Goal: Transaction & Acquisition: Purchase product/service

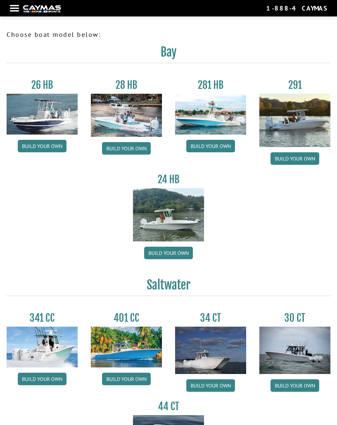
click at [212, 147] on link "Build your own" at bounding box center [210, 146] width 49 height 12
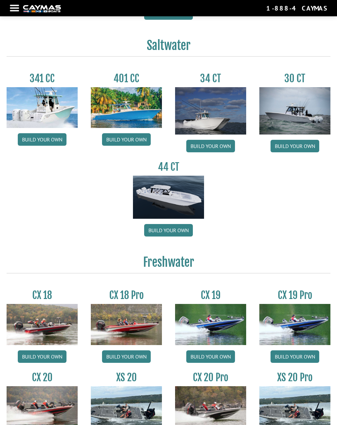
scroll to position [239, 0]
click at [41, 145] on link "Build your own" at bounding box center [42, 139] width 49 height 12
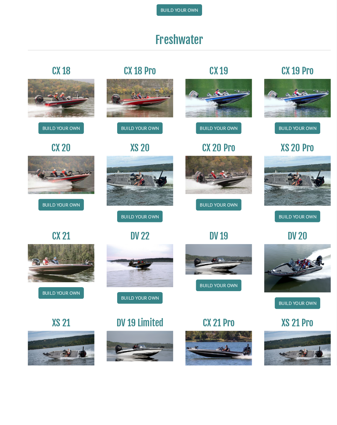
scroll to position [478, 0]
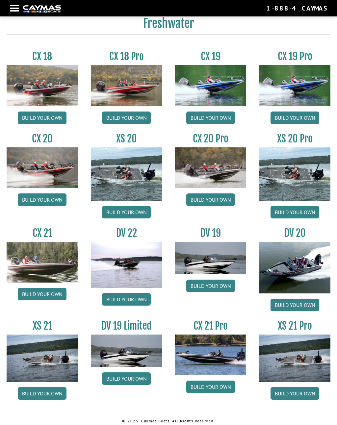
click at [295, 215] on link "Build your own" at bounding box center [294, 212] width 49 height 12
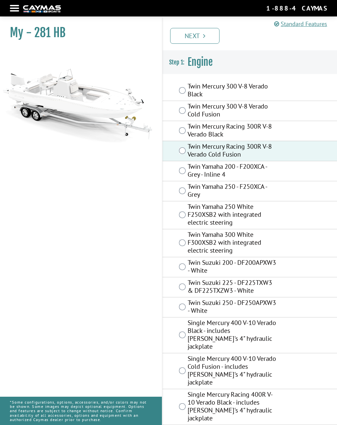
click at [199, 33] on link "Next" at bounding box center [194, 36] width 49 height 16
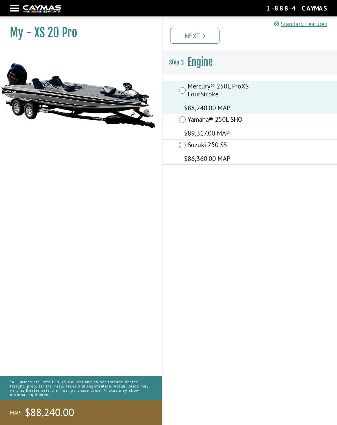
click at [201, 31] on link "Next" at bounding box center [194, 36] width 49 height 16
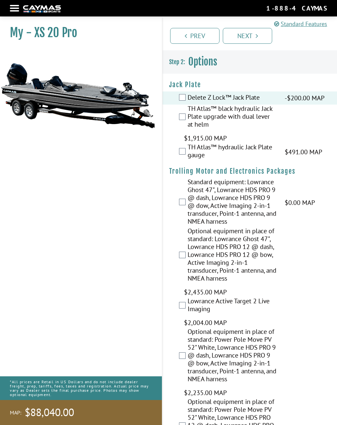
click at [16, 8] on div at bounding box center [14, 8] width 9 height 1
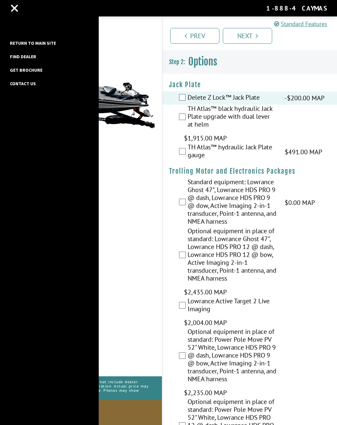
click at [12, 8] on div "Return to main site Find Dealer Get Brochure Contact Us" at bounding box center [49, 212] width 99 height 425
click at [16, 41] on link "Return to main site" at bounding box center [33, 43] width 53 height 9
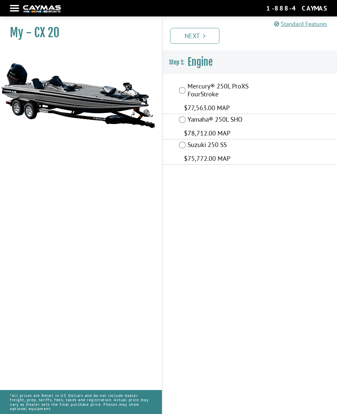
click at [186, 87] on div "Mercury® 250L ProXS FourStroke $77,563.00 MAP" at bounding box center [249, 97] width 174 height 33
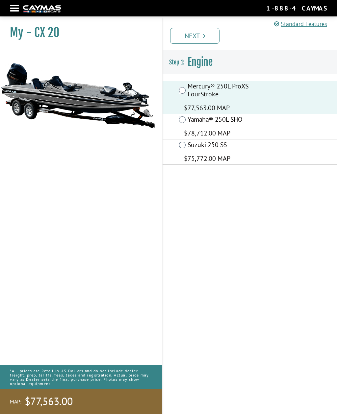
click at [205, 33] on icon "Pagination" at bounding box center [204, 36] width 2 height 7
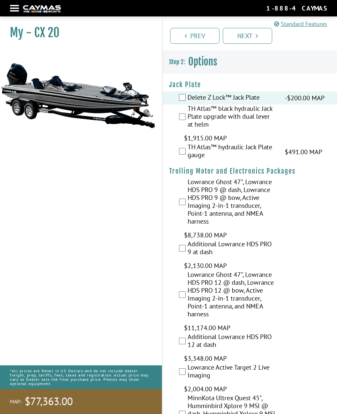
click at [14, 3] on nav "Return to main site Find Dealer Get Brochure Contact Us 1-888-4CAYMAS" at bounding box center [168, 8] width 317 height 10
click at [15, 9] on div at bounding box center [14, 8] width 9 height 1
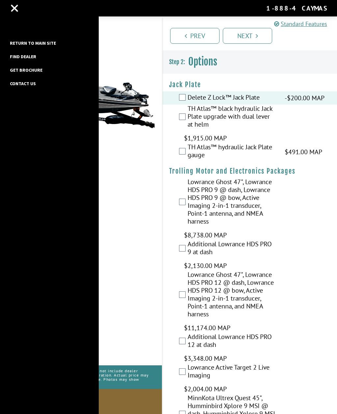
click at [18, 43] on link "Return to main site" at bounding box center [33, 43] width 53 height 9
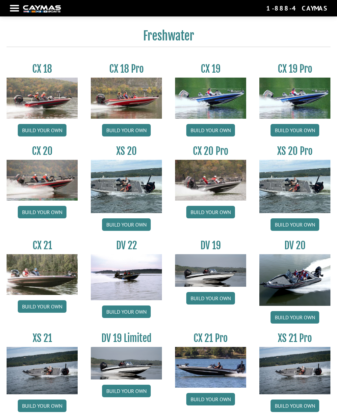
scroll to position [465, 0]
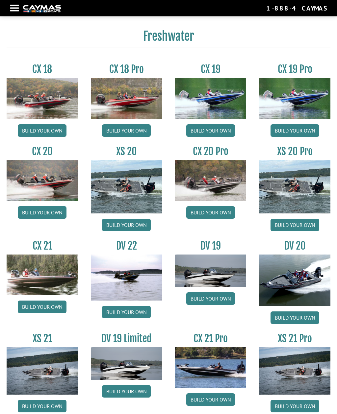
click at [212, 216] on link "Build your own" at bounding box center [210, 212] width 49 height 12
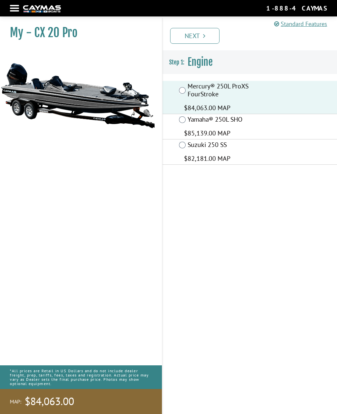
click at [208, 37] on link "Next" at bounding box center [194, 36] width 49 height 16
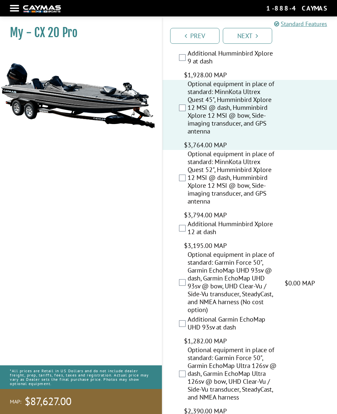
scroll to position [487, 0]
click at [253, 35] on link "Next" at bounding box center [247, 36] width 49 height 16
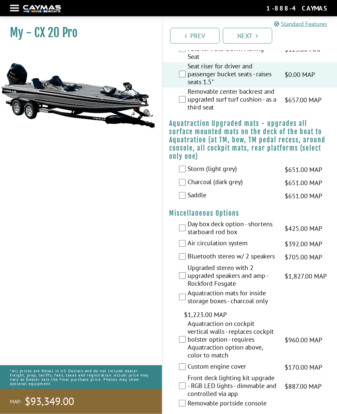
scroll to position [1211, 0]
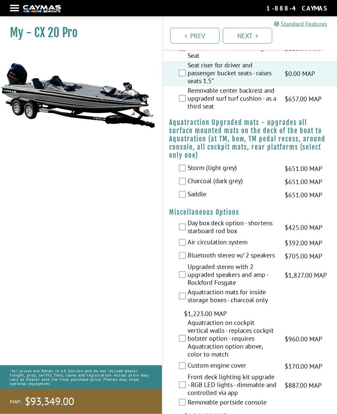
click at [188, 186] on label "Charcoal (dark grey)" at bounding box center [231, 182] width 89 height 10
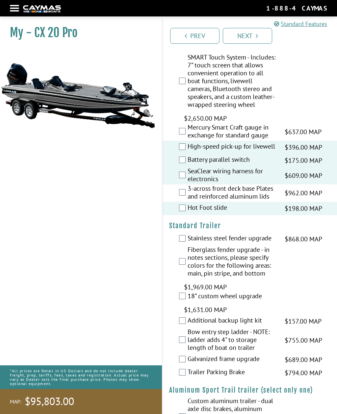
scroll to position [1643, 0]
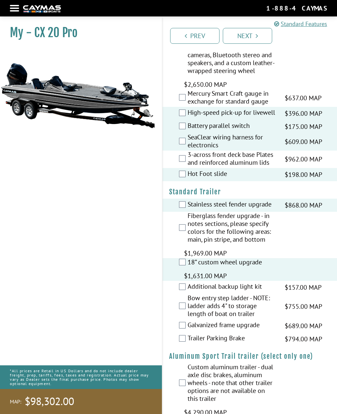
click at [252, 31] on link "Next" at bounding box center [247, 36] width 49 height 16
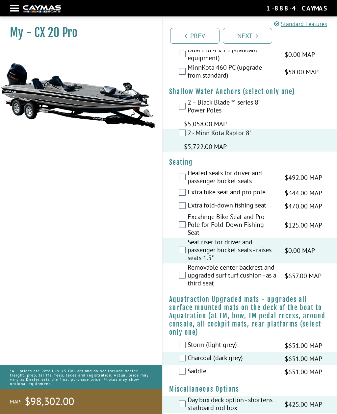
scroll to position [1009, 0]
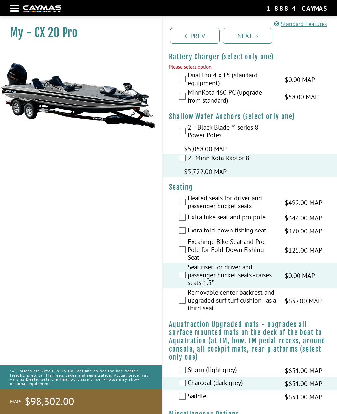
click at [177, 103] on div "MinnKota 460 PC (upgrade from standard) $58.00 MAP $69.00 MSRP" at bounding box center [249, 96] width 174 height 17
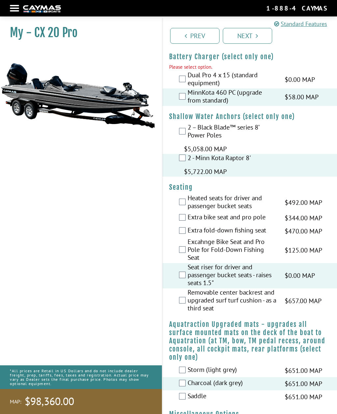
click at [254, 35] on link "Next" at bounding box center [247, 36] width 49 height 16
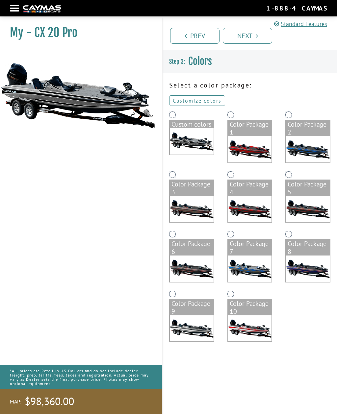
scroll to position [0, 0]
click at [199, 101] on link "Customize colors" at bounding box center [197, 100] width 56 height 11
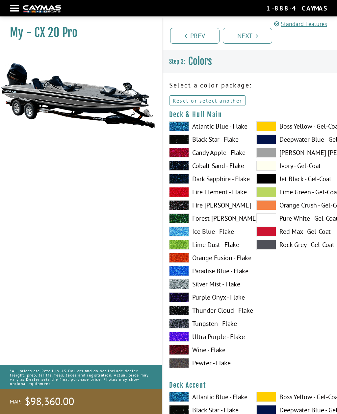
click at [263, 152] on span at bounding box center [266, 153] width 20 height 10
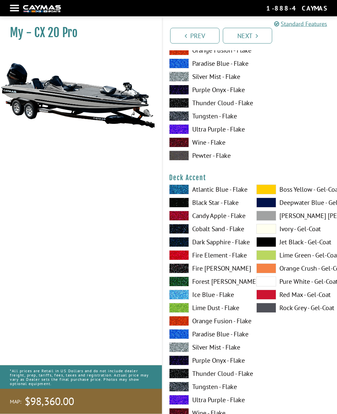
scroll to position [207, 0]
click at [267, 295] on span at bounding box center [266, 295] width 20 height 10
click at [265, 218] on span at bounding box center [266, 216] width 20 height 10
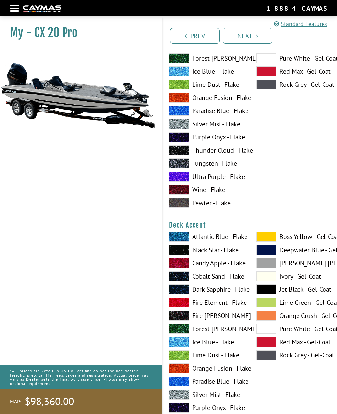
scroll to position [0, 0]
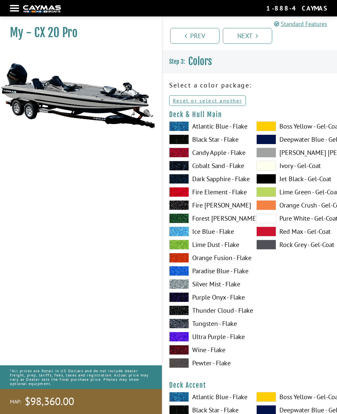
click at [267, 219] on span at bounding box center [266, 218] width 20 height 10
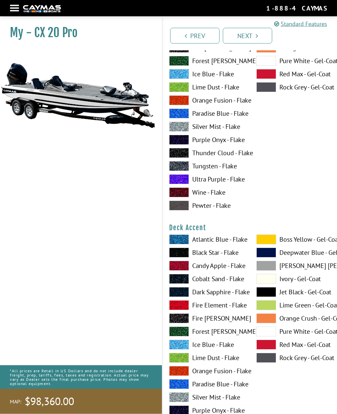
scroll to position [240, 0]
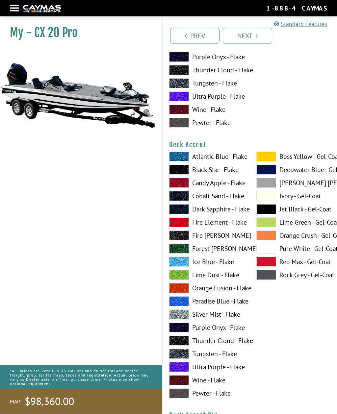
click at [264, 251] on span at bounding box center [266, 249] width 20 height 10
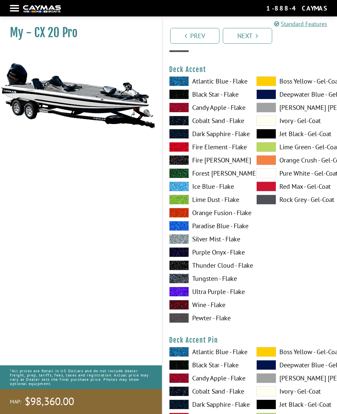
scroll to position [516, 0]
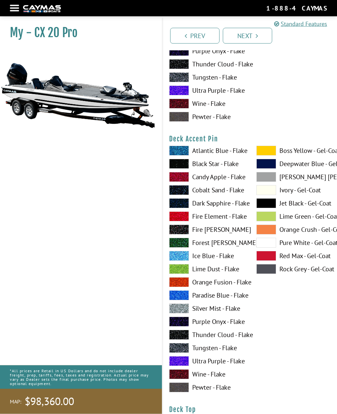
click at [267, 206] on span at bounding box center [266, 204] width 20 height 10
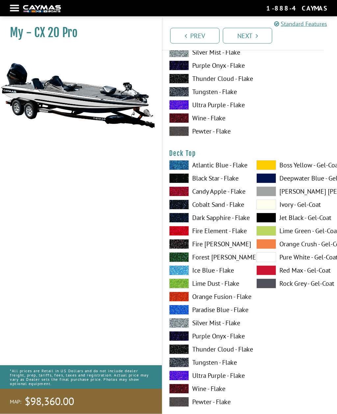
scroll to position [773, 0]
click at [267, 261] on span at bounding box center [266, 257] width 20 height 10
click at [267, 222] on span at bounding box center [266, 218] width 20 height 10
click at [267, 260] on span at bounding box center [266, 257] width 20 height 10
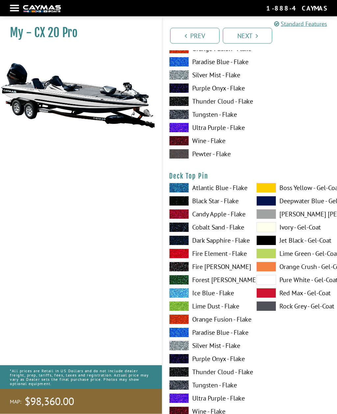
scroll to position [1021, 0]
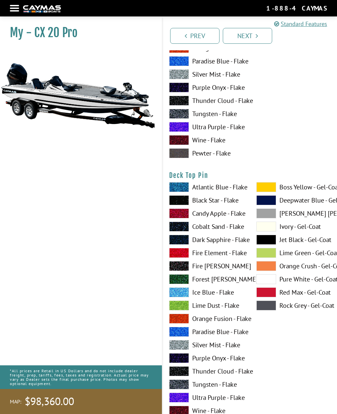
click at [268, 245] on span at bounding box center [266, 240] width 20 height 10
click at [267, 280] on span at bounding box center [266, 279] width 20 height 10
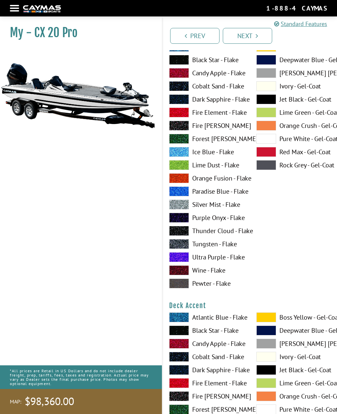
scroll to position [0, 0]
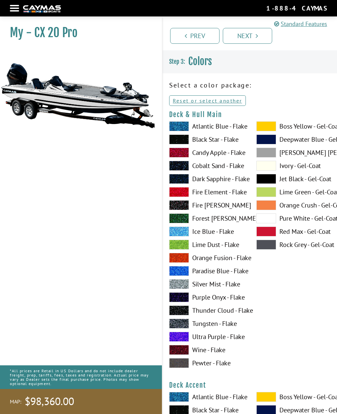
click at [263, 154] on span at bounding box center [266, 153] width 20 height 10
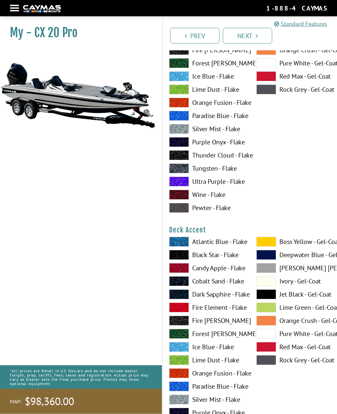
scroll to position [265, 0]
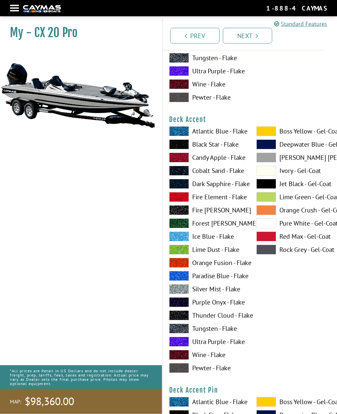
click at [265, 159] on span at bounding box center [266, 158] width 20 height 10
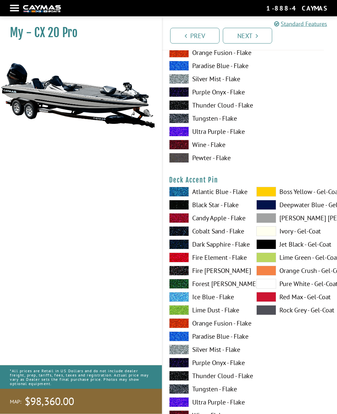
scroll to position [478, 0]
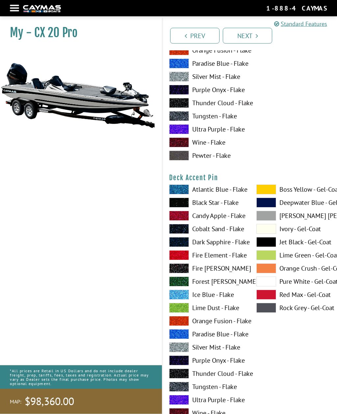
click at [266, 218] on span at bounding box center [266, 216] width 20 height 10
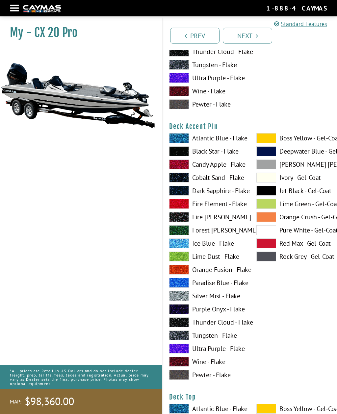
scroll to position [773, 0]
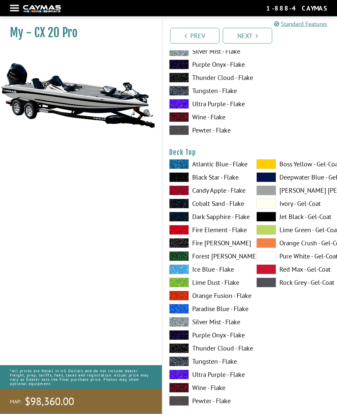
click at [268, 272] on span at bounding box center [266, 270] width 20 height 10
click at [268, 191] on span at bounding box center [266, 190] width 20 height 10
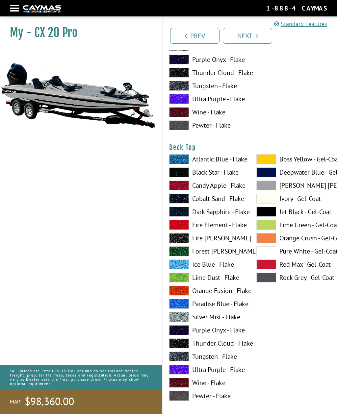
click at [268, 212] on span at bounding box center [266, 212] width 20 height 10
click at [266, 186] on span at bounding box center [266, 185] width 20 height 10
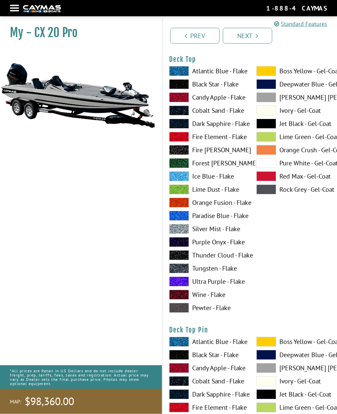
scroll to position [1055, 0]
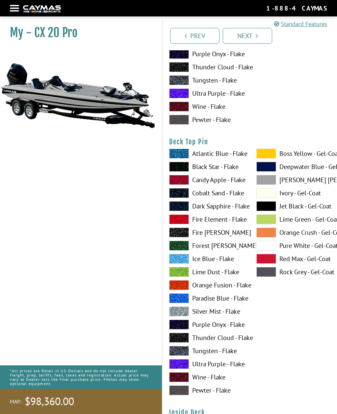
click at [268, 209] on span at bounding box center [266, 206] width 20 height 10
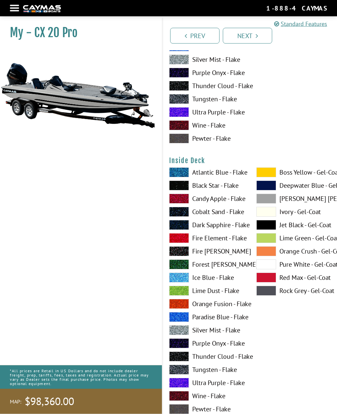
scroll to position [1307, 0]
click at [266, 226] on span at bounding box center [266, 225] width 20 height 10
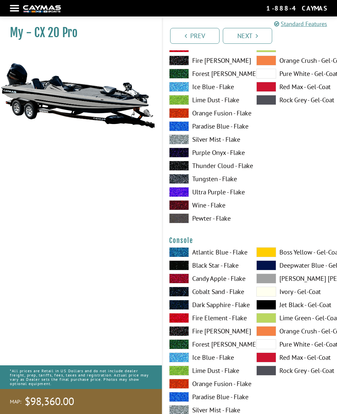
scroll to position [1614, 0]
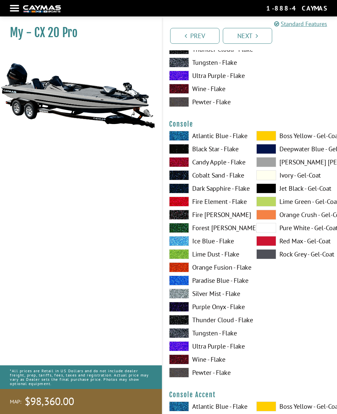
click at [265, 166] on span at bounding box center [266, 162] width 20 height 10
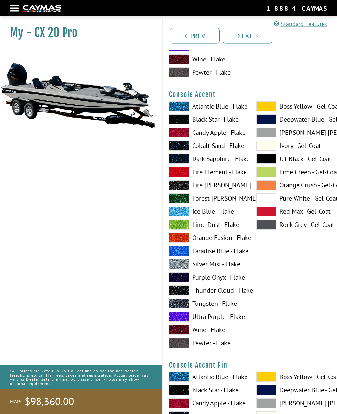
scroll to position [1909, 0]
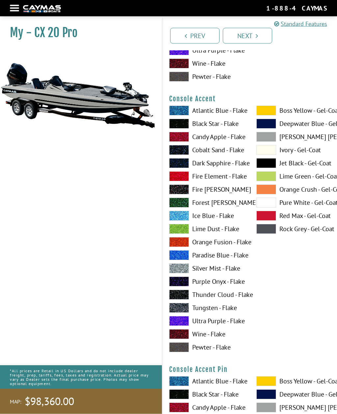
click at [267, 218] on span at bounding box center [266, 216] width 20 height 10
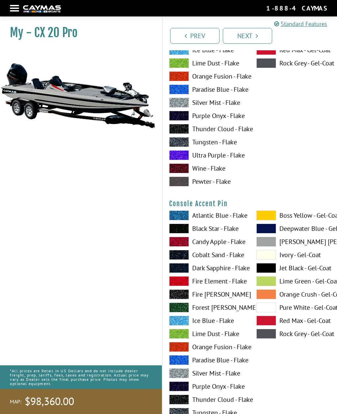
scroll to position [2075, 0]
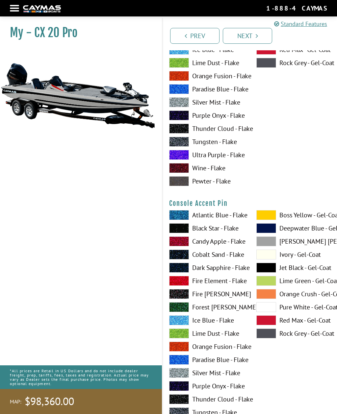
click at [265, 270] on span at bounding box center [266, 268] width 20 height 10
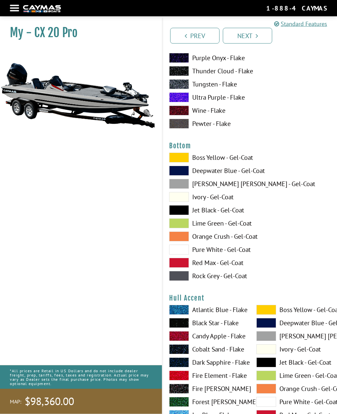
scroll to position [2404, 0]
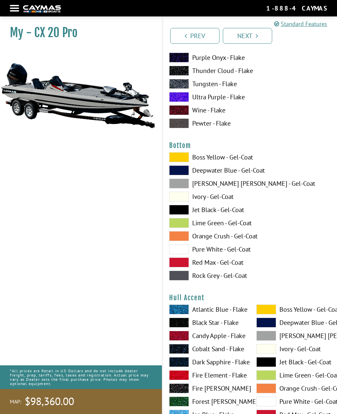
click at [178, 215] on span at bounding box center [179, 210] width 20 height 10
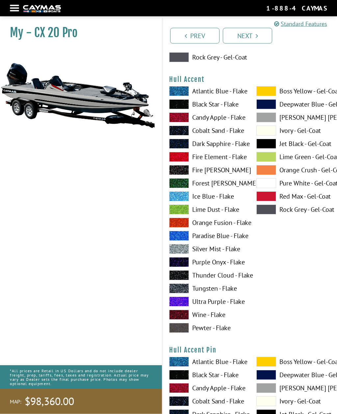
scroll to position [2604, 0]
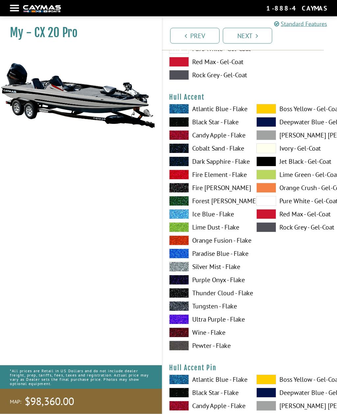
click at [264, 217] on span at bounding box center [266, 214] width 20 height 10
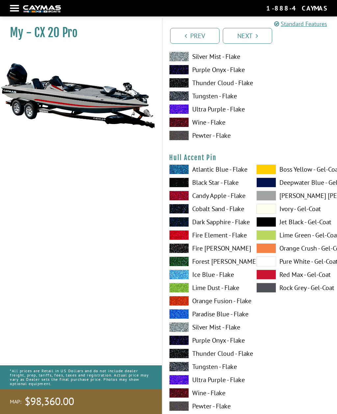
scroll to position [2814, 0]
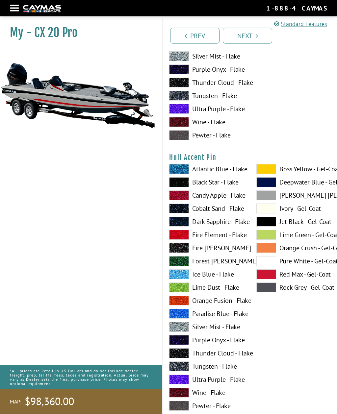
click at [267, 226] on span at bounding box center [266, 222] width 20 height 10
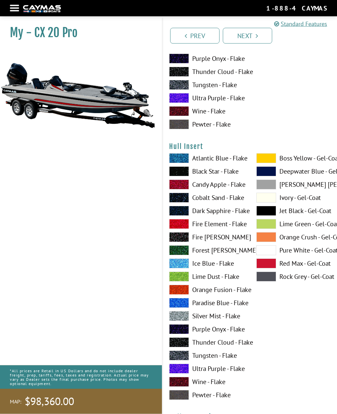
scroll to position [3097, 0]
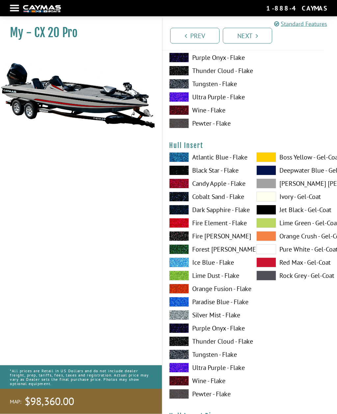
click at [266, 189] on span at bounding box center [266, 184] width 20 height 10
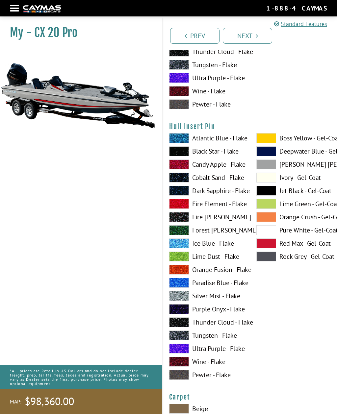
scroll to position [3387, 0]
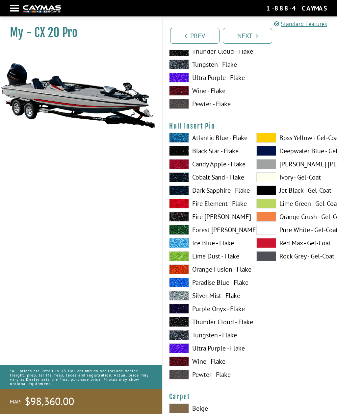
click at [267, 195] on span at bounding box center [266, 190] width 20 height 10
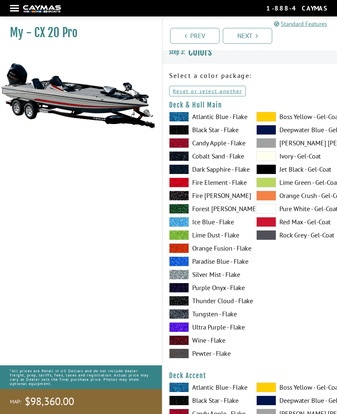
scroll to position [0, 0]
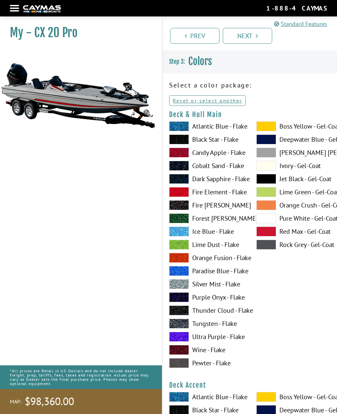
click at [268, 222] on span at bounding box center [266, 218] width 20 height 10
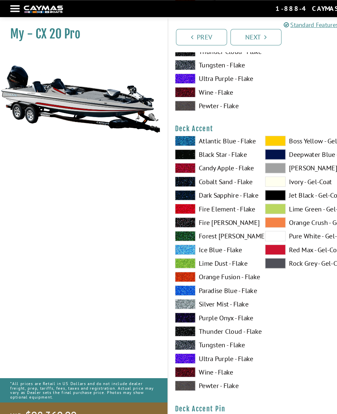
scroll to position [246, 0]
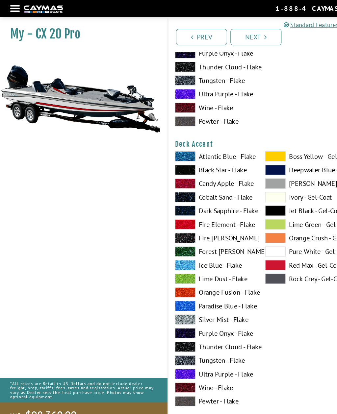
click at [262, 244] on span at bounding box center [266, 243] width 20 height 10
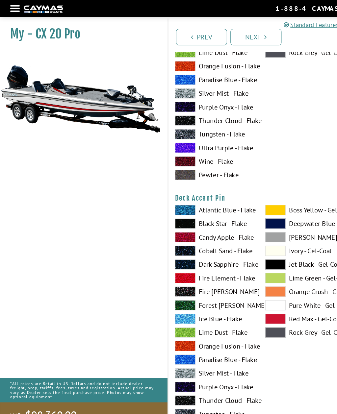
scroll to position [593, 0]
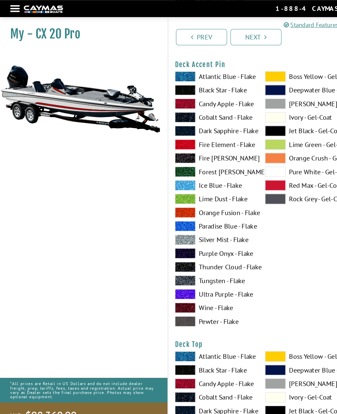
click at [266, 170] on span at bounding box center [266, 166] width 20 height 10
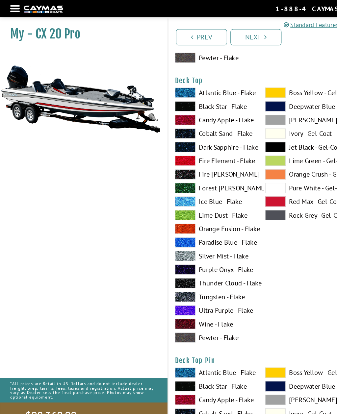
scroll to position [849, 0]
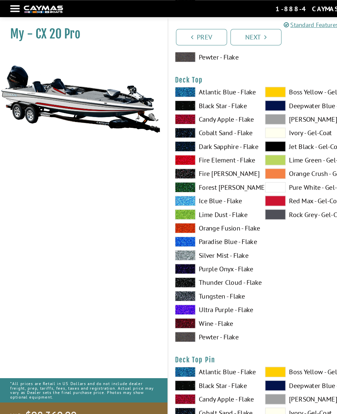
click at [268, 185] on span at bounding box center [266, 181] width 20 height 10
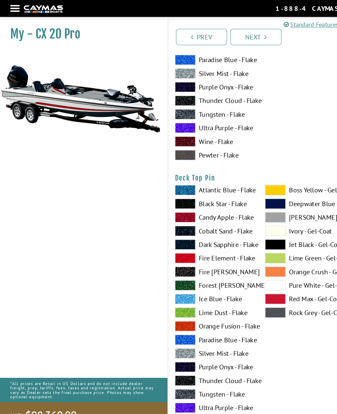
scroll to position [1153, 0]
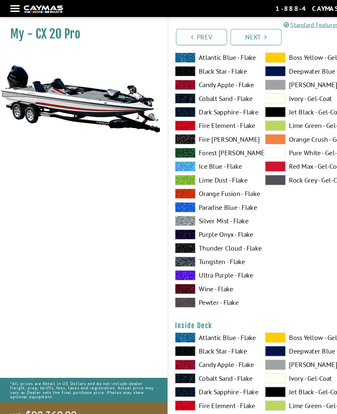
click at [268, 113] on span at bounding box center [266, 108] width 20 height 10
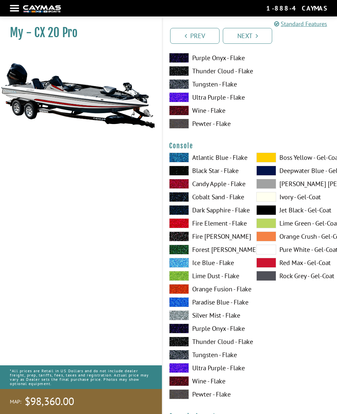
scroll to position [1597, 0]
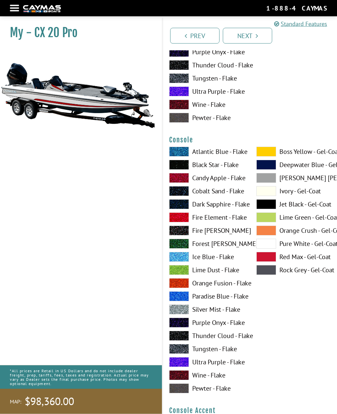
click at [266, 248] on span at bounding box center [266, 244] width 20 height 10
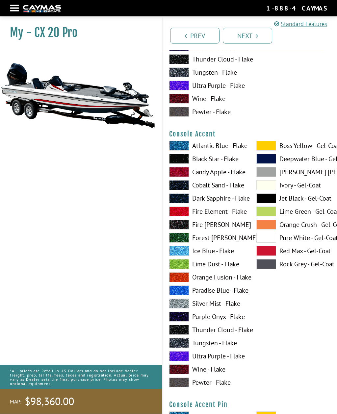
scroll to position [1874, 0]
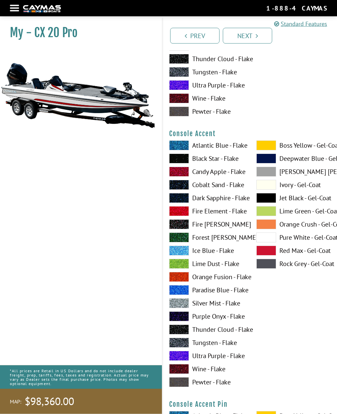
click at [264, 176] on span at bounding box center [266, 172] width 20 height 10
click at [269, 268] on span at bounding box center [266, 264] width 20 height 10
click at [268, 177] on span at bounding box center [266, 172] width 20 height 10
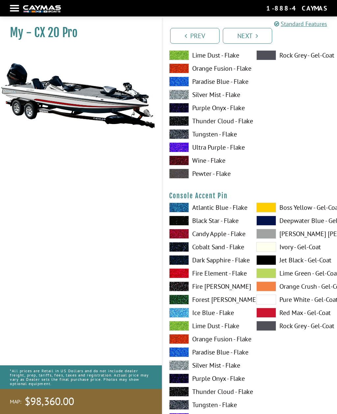
scroll to position [2084, 0]
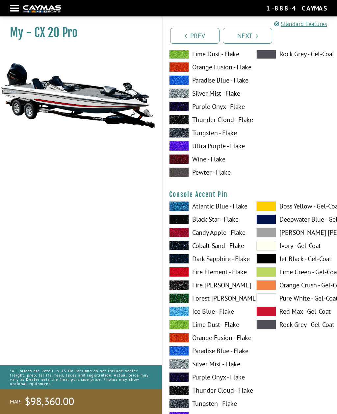
click at [266, 316] on span at bounding box center [266, 311] width 20 height 10
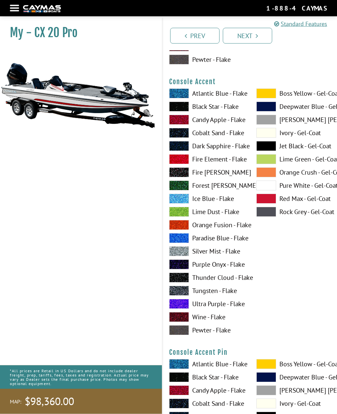
scroll to position [1924, 0]
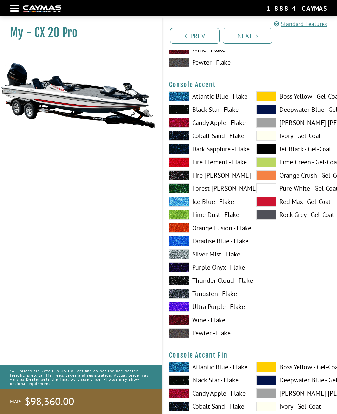
click at [267, 192] on span at bounding box center [266, 188] width 20 height 10
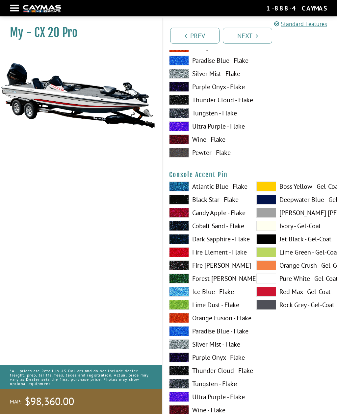
scroll to position [2104, 0]
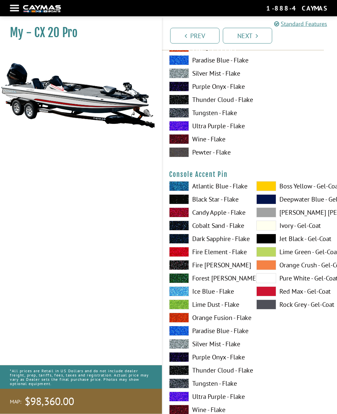
click at [266, 244] on span at bounding box center [266, 239] width 20 height 10
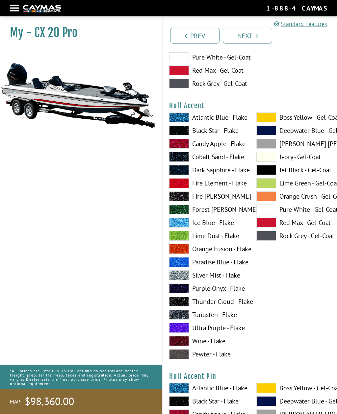
scroll to position [2588, 0]
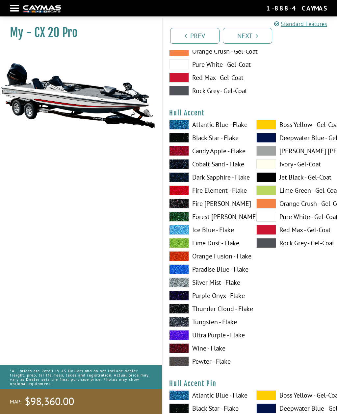
click at [266, 221] on span at bounding box center [266, 217] width 20 height 10
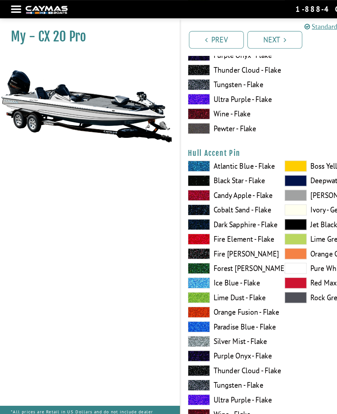
scroll to position [2834, 0]
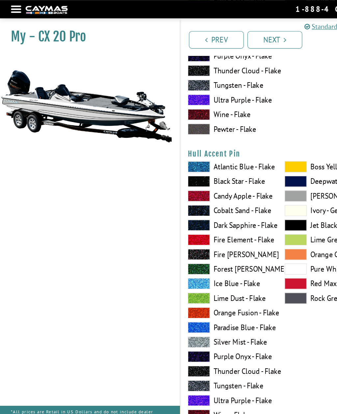
click at [266, 246] on span at bounding box center [266, 242] width 20 height 10
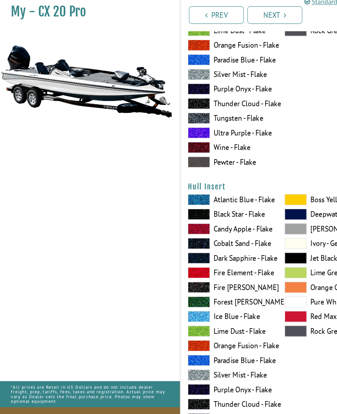
scroll to position [3052, 0]
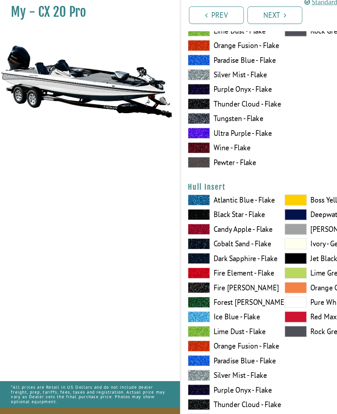
click at [269, 289] on span at bounding box center [266, 294] width 20 height 10
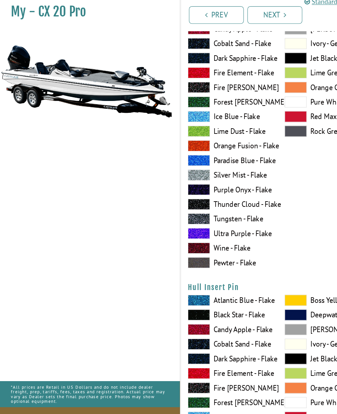
scroll to position [3354, 0]
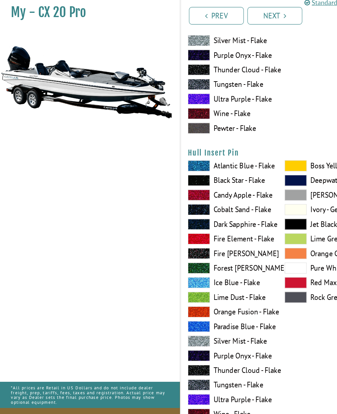
click at [265, 258] on span at bounding box center [266, 263] width 20 height 10
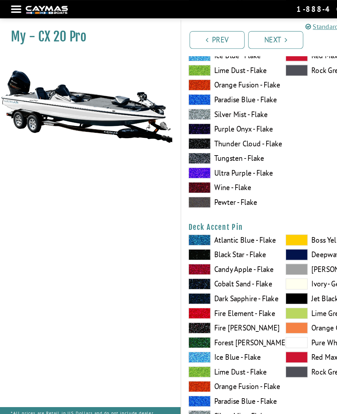
scroll to position [0, 0]
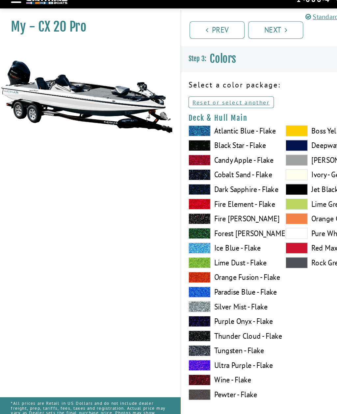
click at [267, 226] on span at bounding box center [266, 231] width 20 height 10
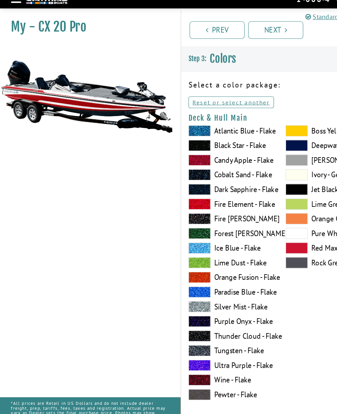
click at [263, 174] on span at bounding box center [266, 179] width 20 height 10
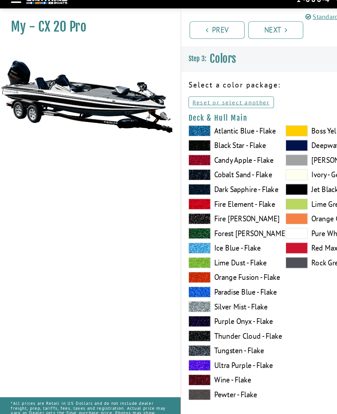
click at [265, 148] on span at bounding box center [266, 153] width 20 height 10
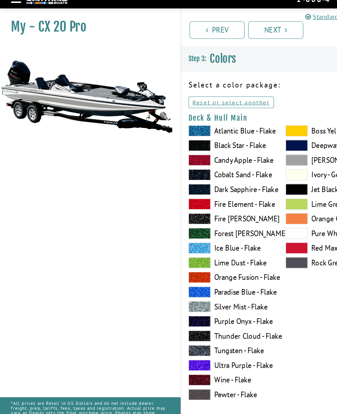
click at [194, 28] on link "Prev" at bounding box center [194, 36] width 49 height 16
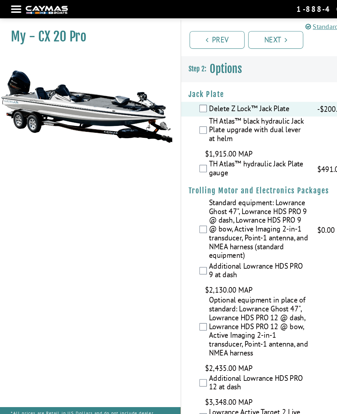
click at [248, 35] on link "Next" at bounding box center [247, 36] width 49 height 16
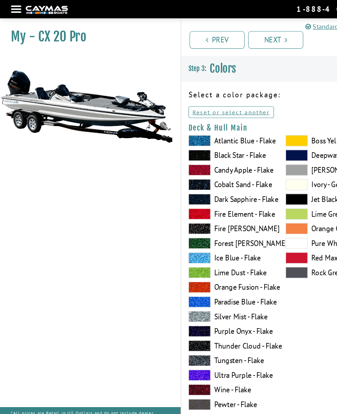
click at [212, 100] on link "Reset or select another" at bounding box center [207, 100] width 77 height 11
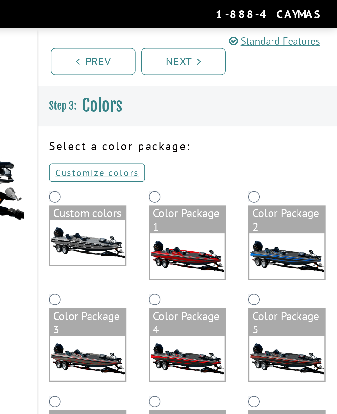
click at [169, 102] on link "Customize colors" at bounding box center [197, 100] width 56 height 11
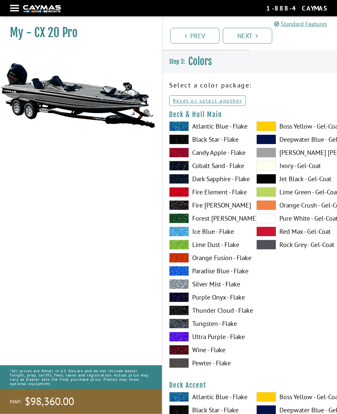
scroll to position [12, 0]
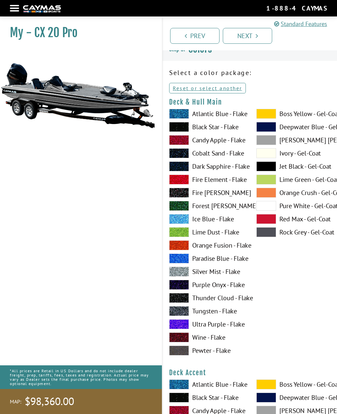
click at [267, 207] on span at bounding box center [266, 206] width 20 height 10
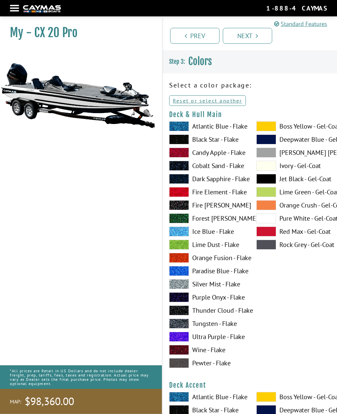
scroll to position [11, 0]
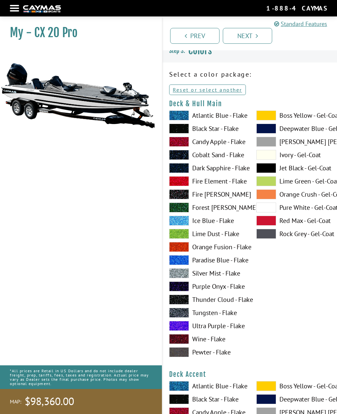
click at [270, 167] on span at bounding box center [266, 168] width 20 height 10
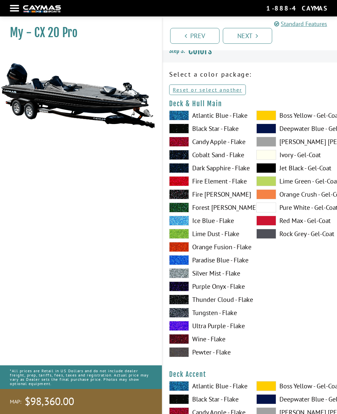
scroll to position [11, 0]
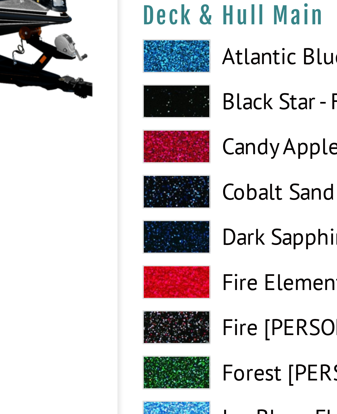
click at [169, 124] on span at bounding box center [179, 129] width 20 height 10
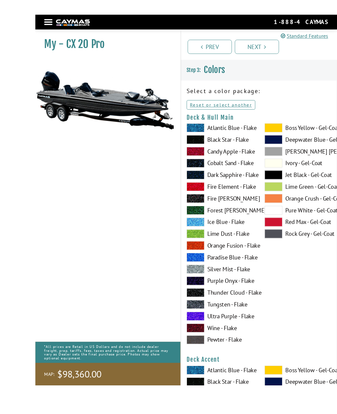
scroll to position [3, 0]
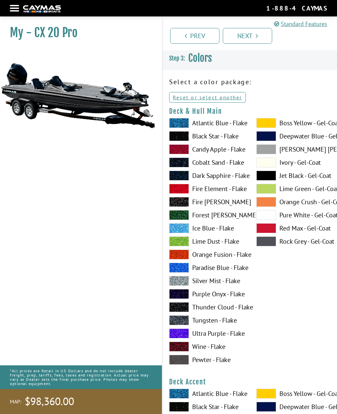
click at [264, 219] on span at bounding box center [266, 215] width 20 height 10
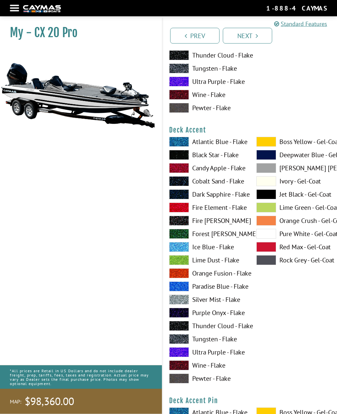
scroll to position [255, 0]
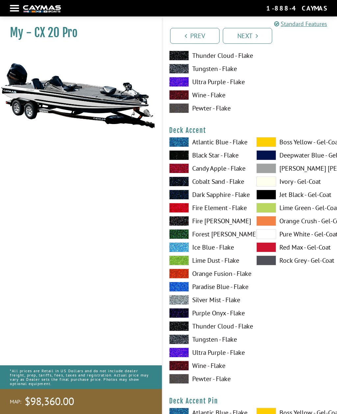
click at [265, 236] on span at bounding box center [266, 234] width 20 height 10
click at [269, 237] on span at bounding box center [266, 234] width 20 height 10
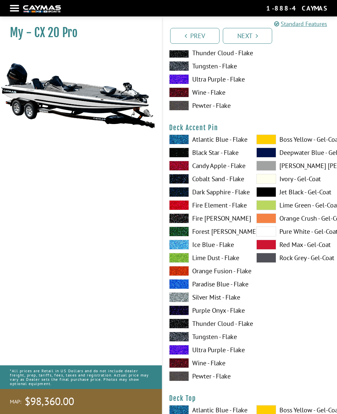
scroll to position [528, 0]
click at [268, 193] on span at bounding box center [266, 192] width 20 height 10
click at [266, 234] on span at bounding box center [266, 231] width 20 height 10
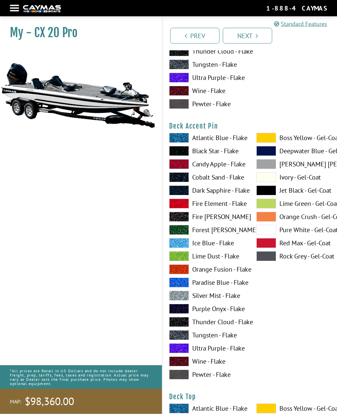
scroll to position [534, 0]
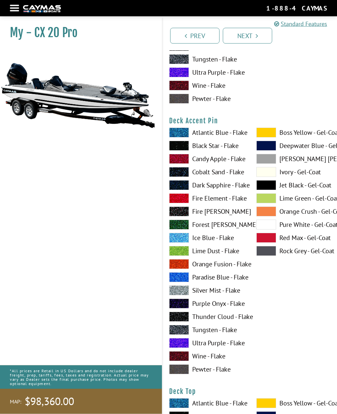
click at [266, 188] on span at bounding box center [266, 185] width 20 height 10
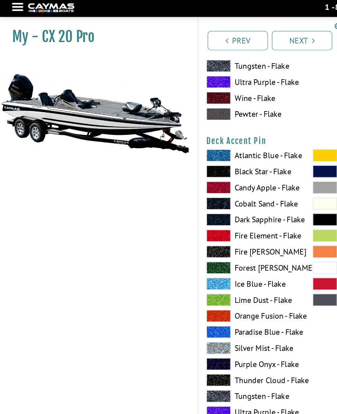
click at [265, 221] on span at bounding box center [266, 222] width 20 height 10
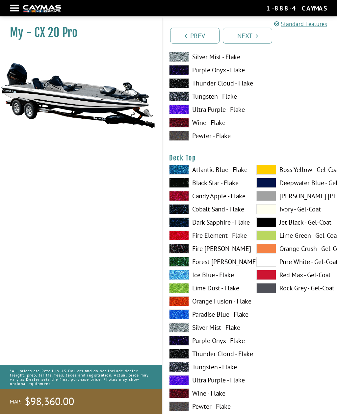
scroll to position [768, 0]
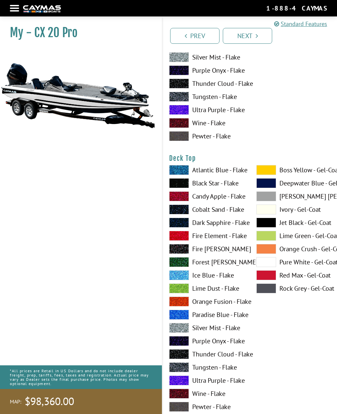
click at [267, 226] on span at bounding box center [266, 223] width 20 height 10
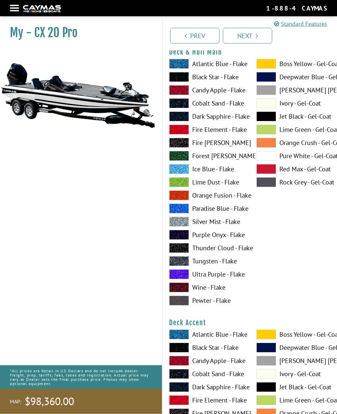
scroll to position [0, 0]
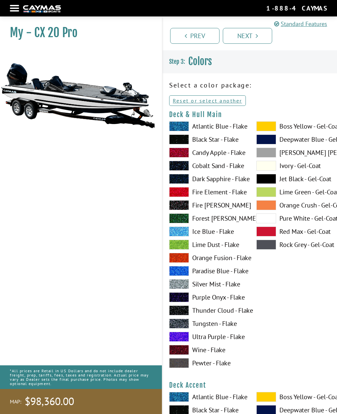
click at [265, 156] on span at bounding box center [266, 153] width 20 height 10
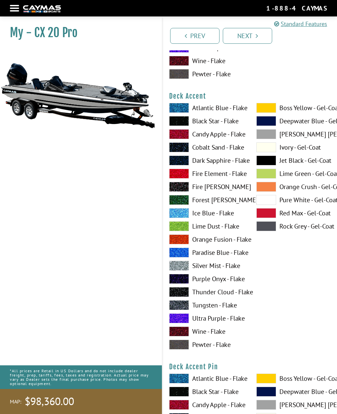
scroll to position [234, 0]
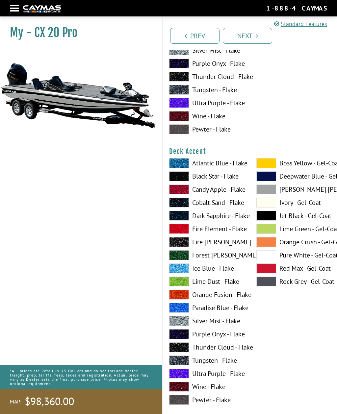
click at [266, 194] on span at bounding box center [266, 189] width 20 height 10
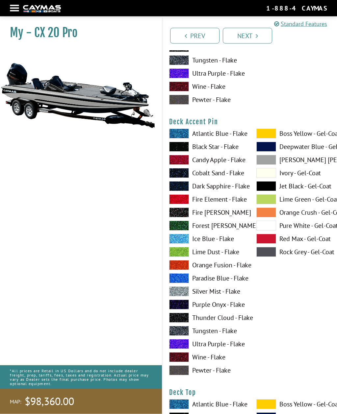
scroll to position [534, 0]
click at [265, 164] on span at bounding box center [266, 160] width 20 height 10
click at [266, 240] on span at bounding box center [266, 239] width 20 height 10
click at [265, 162] on span at bounding box center [266, 160] width 20 height 10
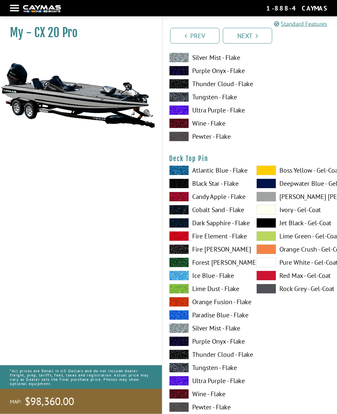
scroll to position [1038, 0]
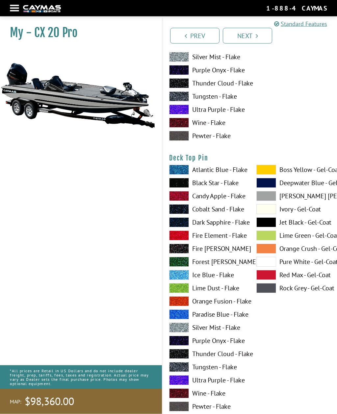
click at [268, 277] on span at bounding box center [266, 275] width 20 height 10
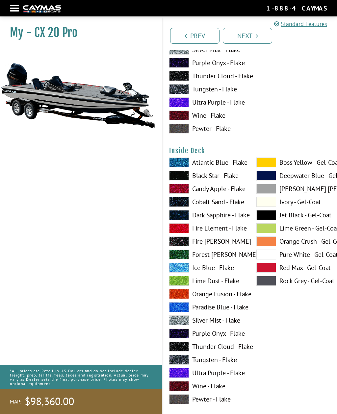
scroll to position [1322, 0]
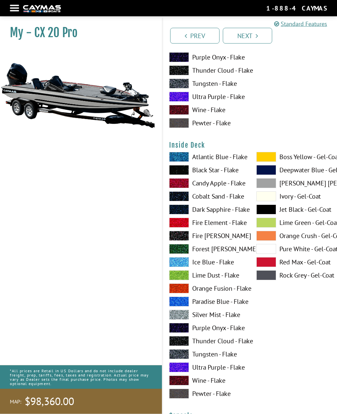
click at [266, 215] on span at bounding box center [266, 210] width 20 height 10
click at [265, 212] on span at bounding box center [266, 209] width 20 height 10
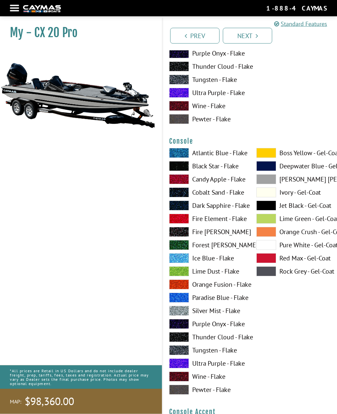
scroll to position [1598, 0]
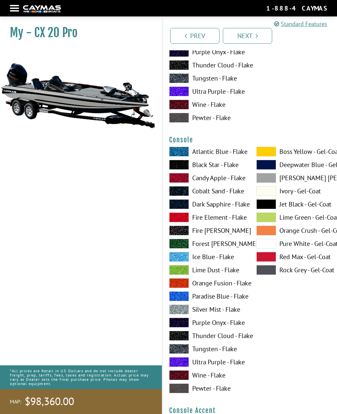
click at [264, 182] on span at bounding box center [266, 178] width 20 height 10
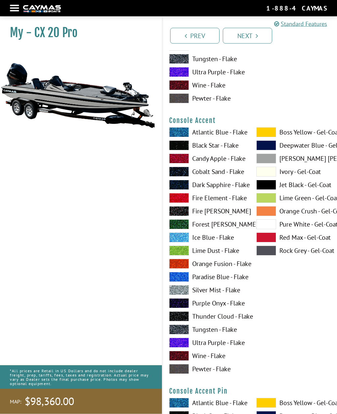
scroll to position [1868, 0]
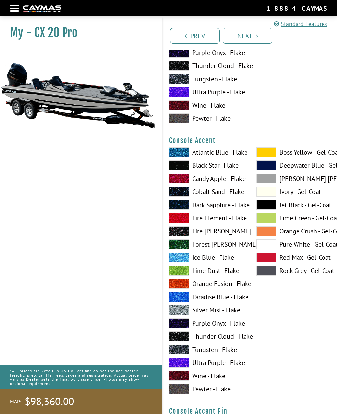
click at [267, 208] on span at bounding box center [266, 205] width 20 height 10
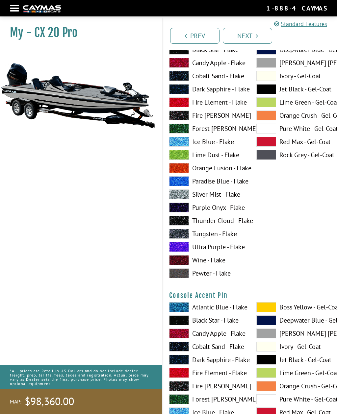
scroll to position [2126, 0]
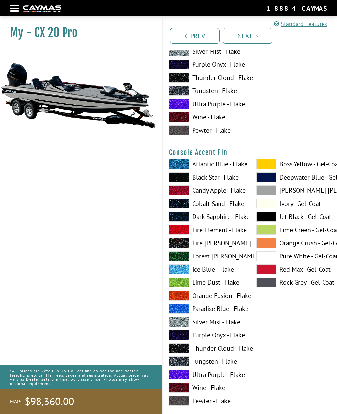
click at [268, 274] on span at bounding box center [266, 269] width 20 height 10
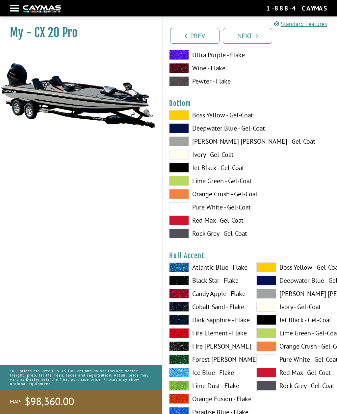
scroll to position [2446, 0]
click at [177, 172] on span at bounding box center [179, 168] width 20 height 10
click at [184, 172] on span at bounding box center [179, 168] width 20 height 10
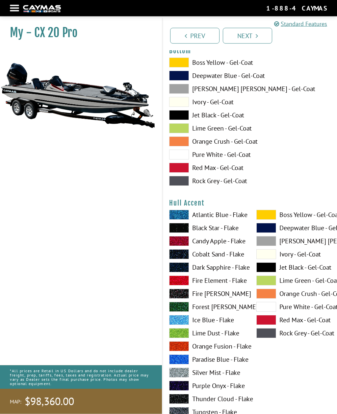
scroll to position [2615, 0]
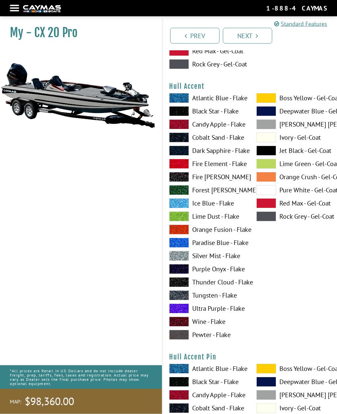
click at [268, 156] on span at bounding box center [266, 151] width 20 height 10
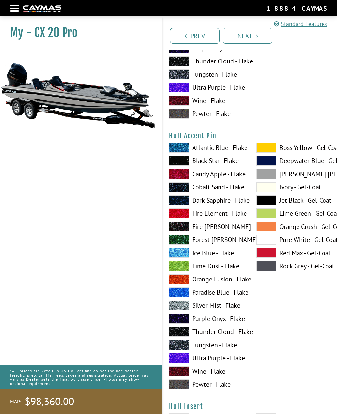
scroll to position [2837, 0]
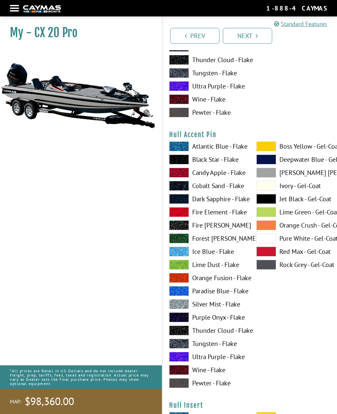
click at [264, 256] on span at bounding box center [266, 252] width 20 height 10
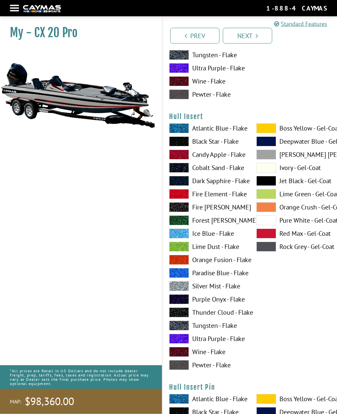
scroll to position [3127, 0]
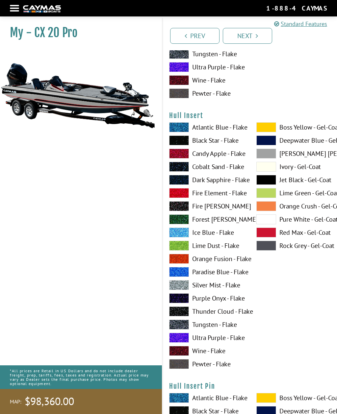
click at [267, 185] on span at bounding box center [266, 180] width 20 height 10
click at [266, 158] on span at bounding box center [266, 154] width 20 height 10
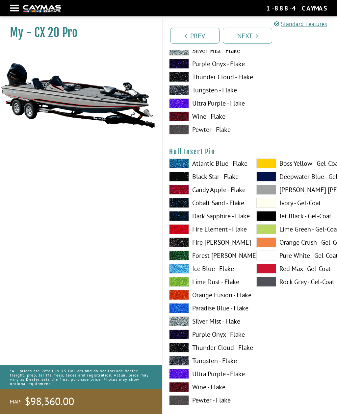
scroll to position [3361, 0]
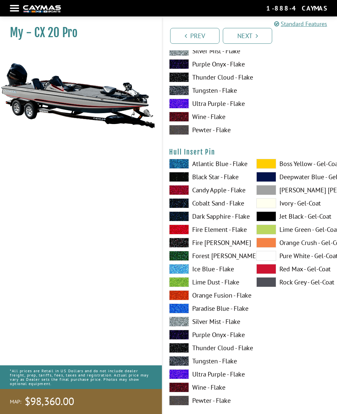
click at [266, 221] on span at bounding box center [266, 216] width 20 height 10
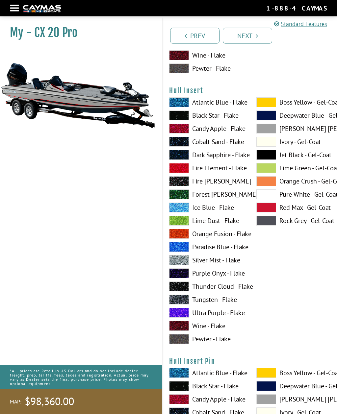
scroll to position [3152, 0]
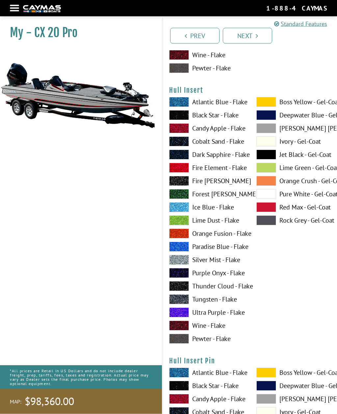
click at [268, 212] on span at bounding box center [266, 207] width 20 height 10
click at [263, 159] on span at bounding box center [266, 155] width 20 height 10
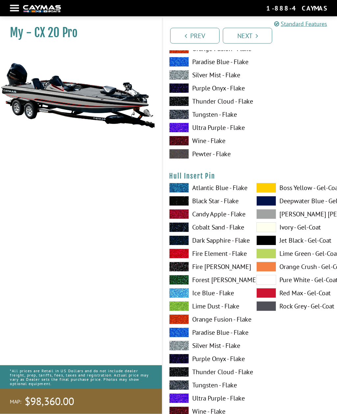
scroll to position [3336, 0]
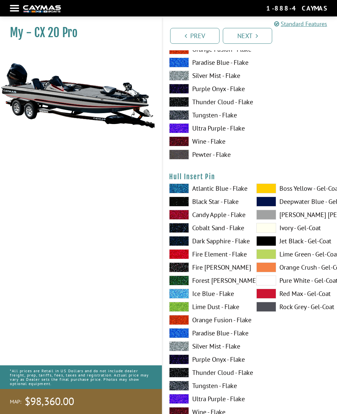
click at [267, 298] on span at bounding box center [266, 294] width 20 height 10
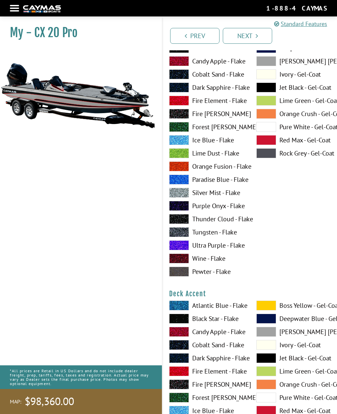
scroll to position [0, 0]
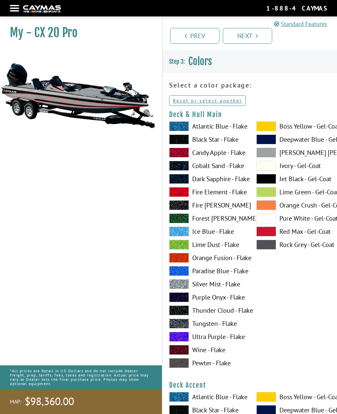
click at [267, 221] on span at bounding box center [266, 218] width 20 height 10
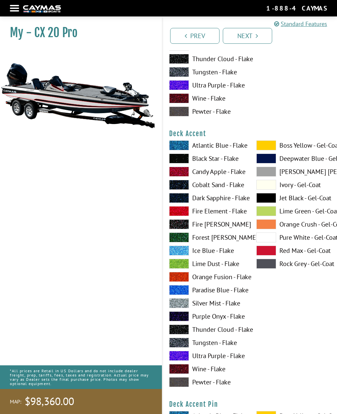
scroll to position [255, 0]
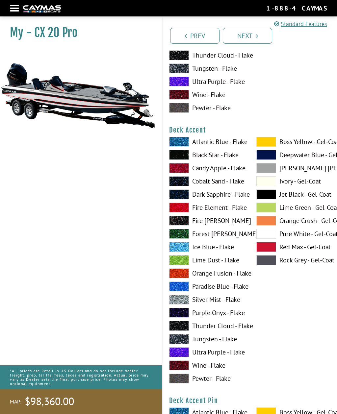
click at [267, 235] on span at bounding box center [266, 234] width 20 height 10
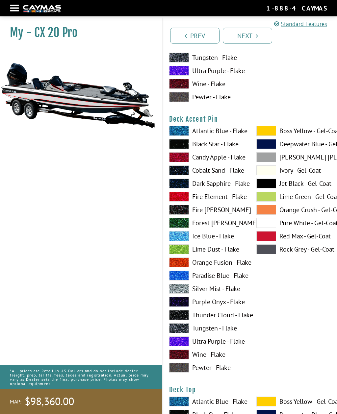
scroll to position [536, 0]
click at [265, 226] on span at bounding box center [266, 223] width 20 height 10
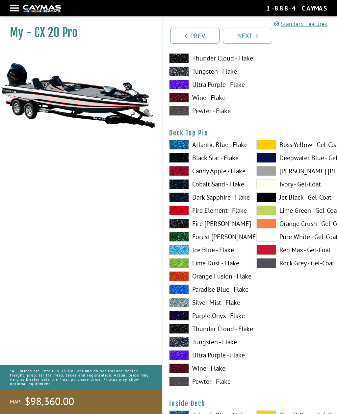
scroll to position [1064, 0]
click at [267, 242] on span at bounding box center [266, 237] width 20 height 10
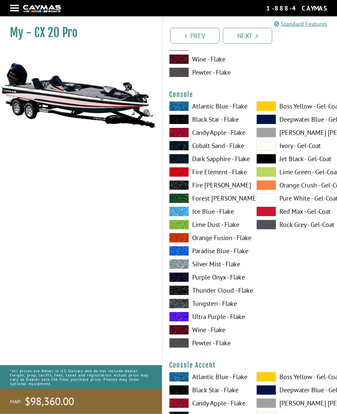
scroll to position [1643, 0]
click at [267, 203] on span at bounding box center [266, 198] width 20 height 10
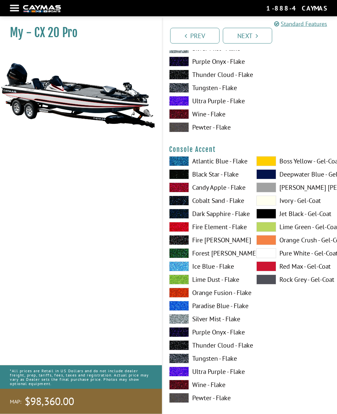
scroll to position [1861, 0]
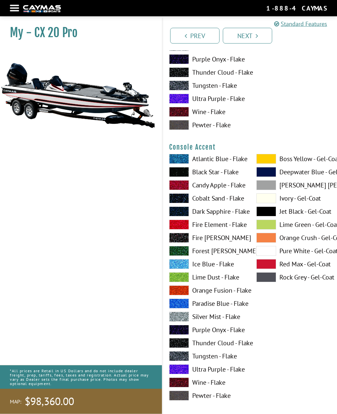
click at [267, 255] on span at bounding box center [266, 251] width 20 height 10
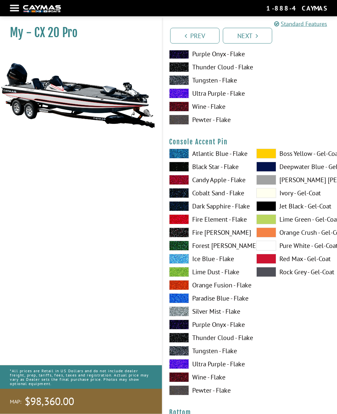
scroll to position [2150, 0]
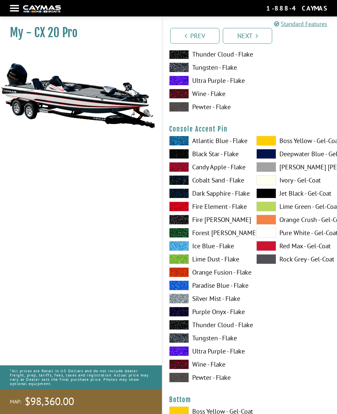
click at [265, 198] on span at bounding box center [266, 193] width 20 height 10
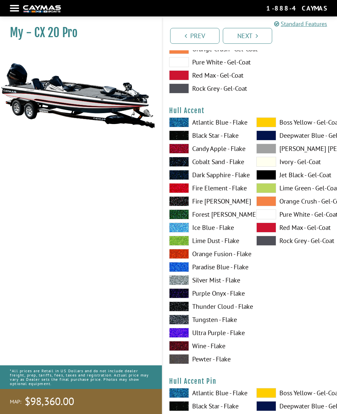
scroll to position [2590, 0]
click at [264, 220] on span at bounding box center [266, 215] width 20 height 10
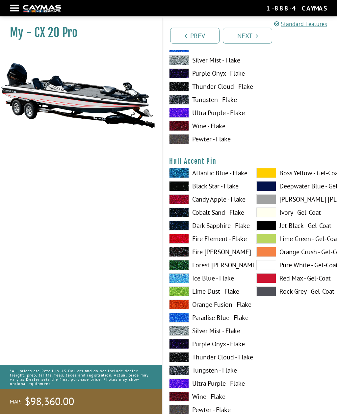
scroll to position [2811, 0]
click at [268, 230] on span at bounding box center [266, 226] width 20 height 10
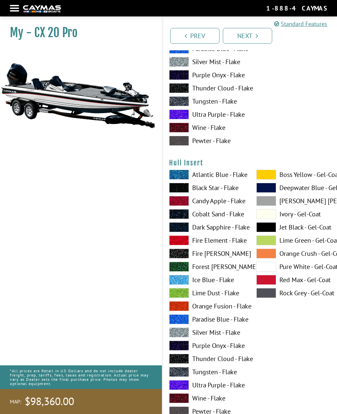
scroll to position [3081, 0]
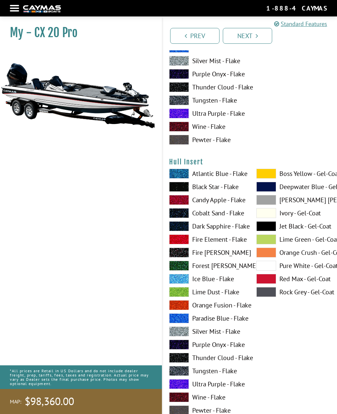
click at [267, 271] on span at bounding box center [266, 266] width 20 height 10
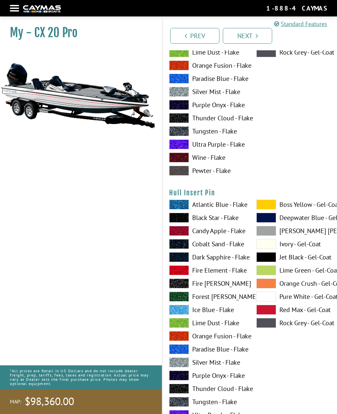
scroll to position [3321, 0]
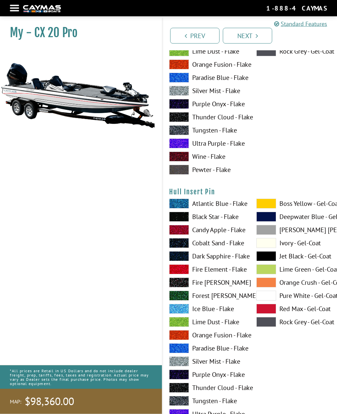
click at [267, 260] on span at bounding box center [266, 256] width 20 height 10
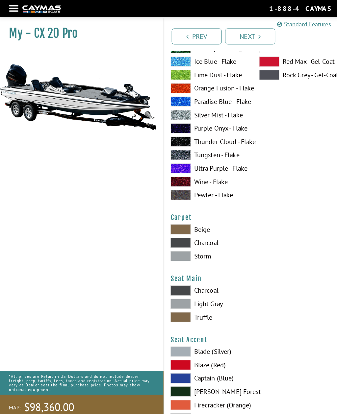
scroll to position [3594, 0]
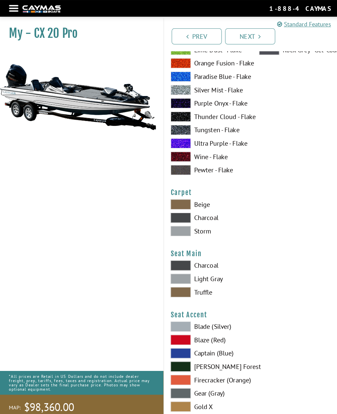
click at [183, 218] on span at bounding box center [179, 215] width 20 height 10
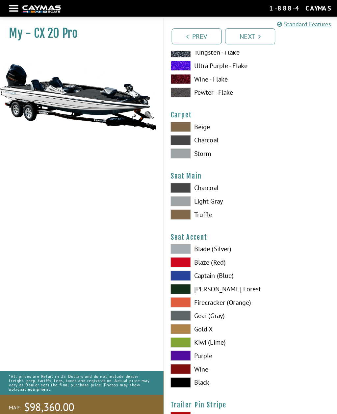
scroll to position [3670, 0]
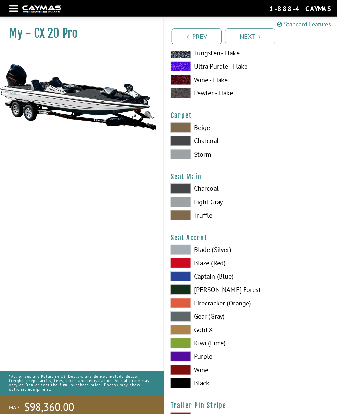
click at [180, 204] on span at bounding box center [179, 199] width 20 height 10
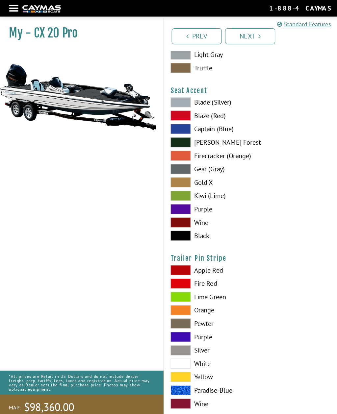
scroll to position [3815, 0]
click at [179, 234] on span at bounding box center [179, 232] width 20 height 10
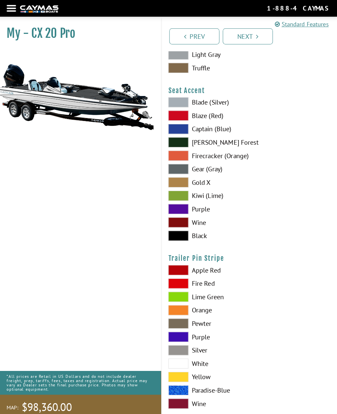
click at [175, 363] on span at bounding box center [179, 358] width 20 height 10
click at [251, 35] on link "Next" at bounding box center [247, 36] width 49 height 16
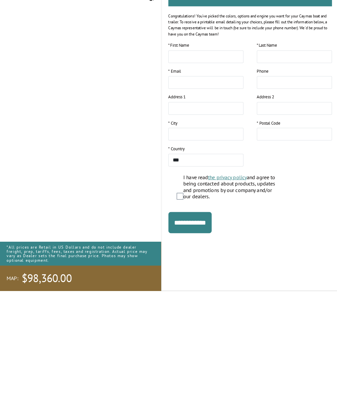
scroll to position [0, 0]
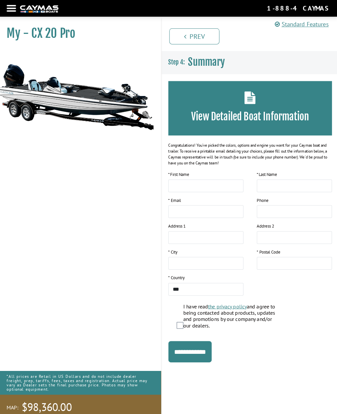
click at [197, 345] on input "**********" at bounding box center [190, 346] width 43 height 21
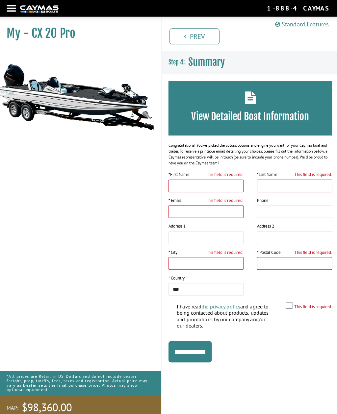
click at [121, 234] on div "My - CX 20 Pro MAP:" at bounding box center [77, 224] width 168 height 414
